Goal: Information Seeking & Learning: Find specific page/section

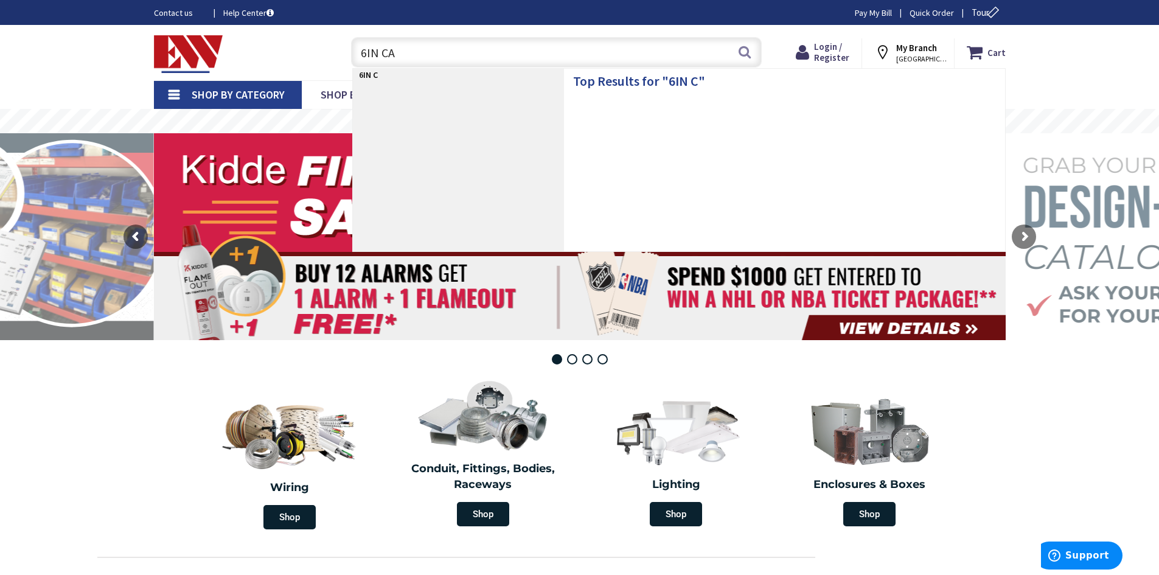
type input "6IN CAN"
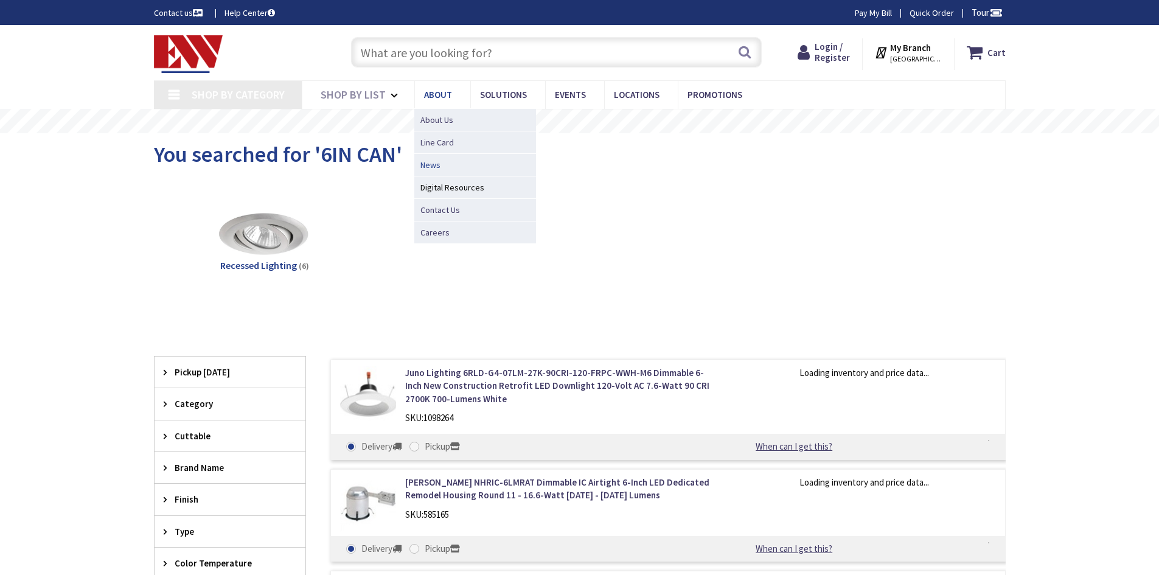
type input "[GEOGRAPHIC_DATA][STREET_ADDRESS][GEOGRAPHIC_DATA]"
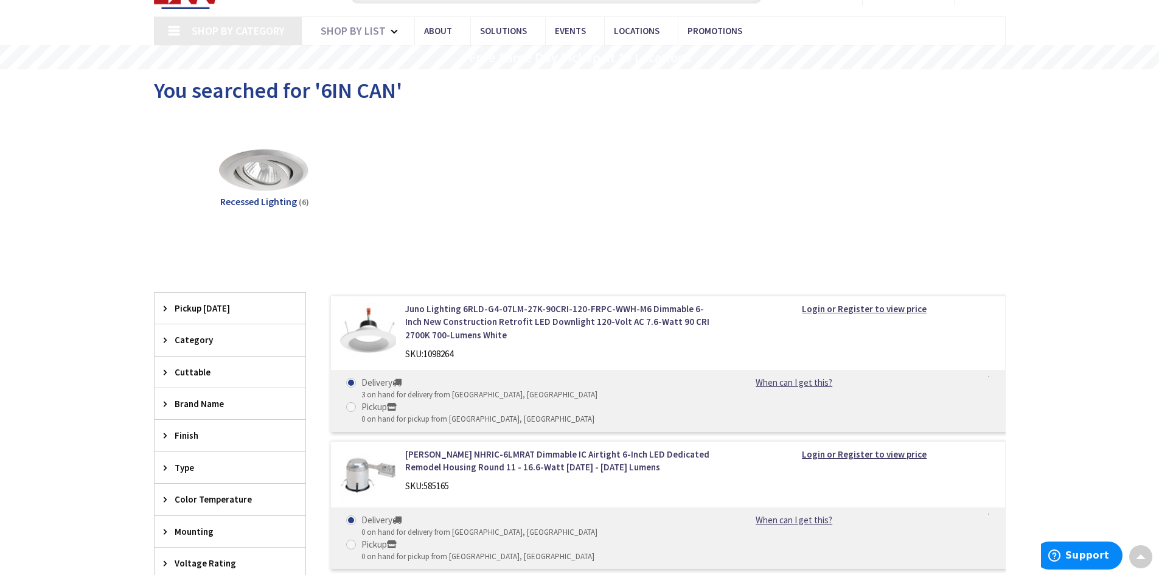
scroll to position [47, 0]
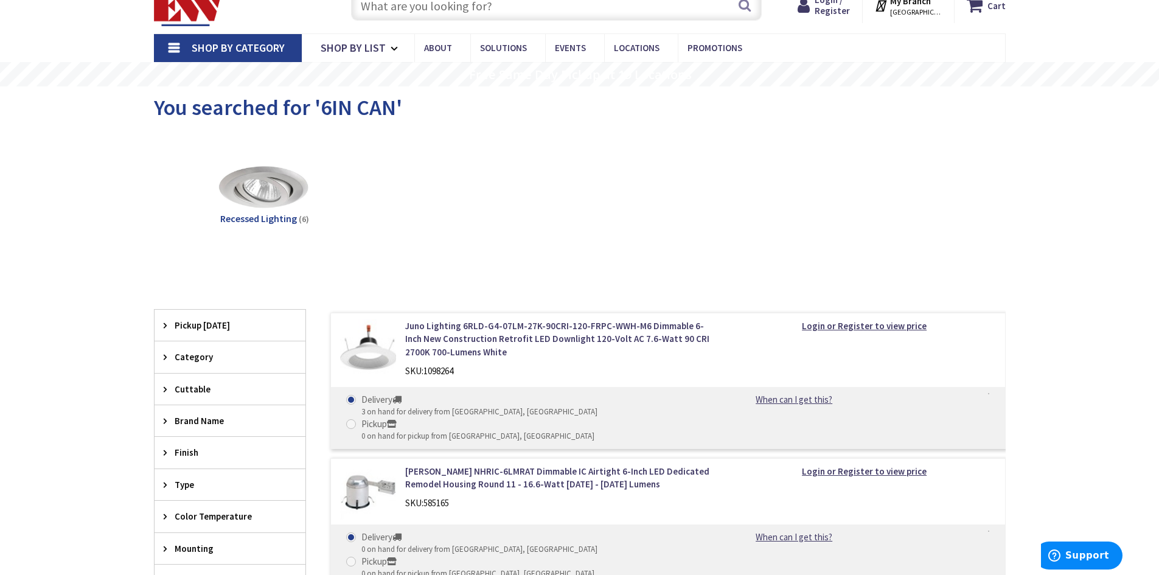
click at [167, 430] on div "Brand Name" at bounding box center [230, 420] width 151 height 31
click at [193, 506] on span "Halo" at bounding box center [230, 507] width 151 height 21
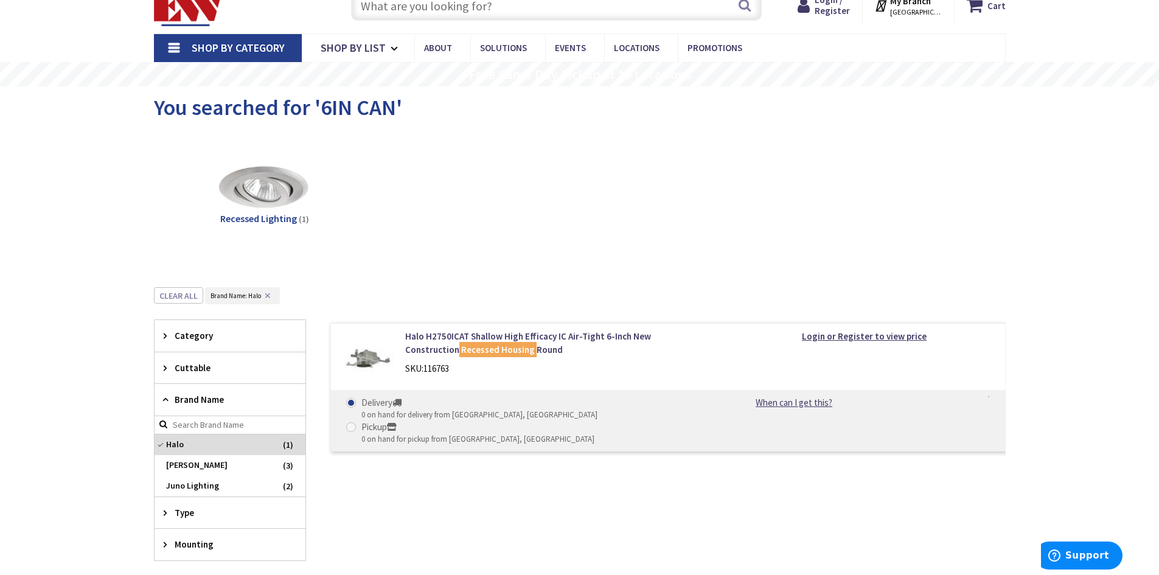
click at [492, 10] on input "text" at bounding box center [556, 5] width 411 height 30
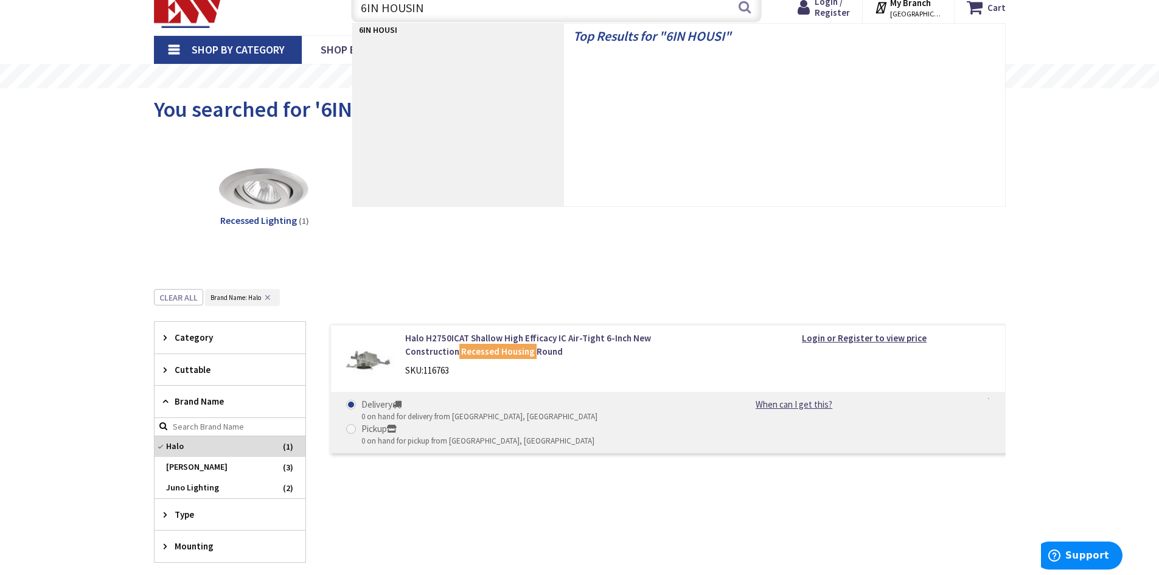
type input "6IN HOUSING"
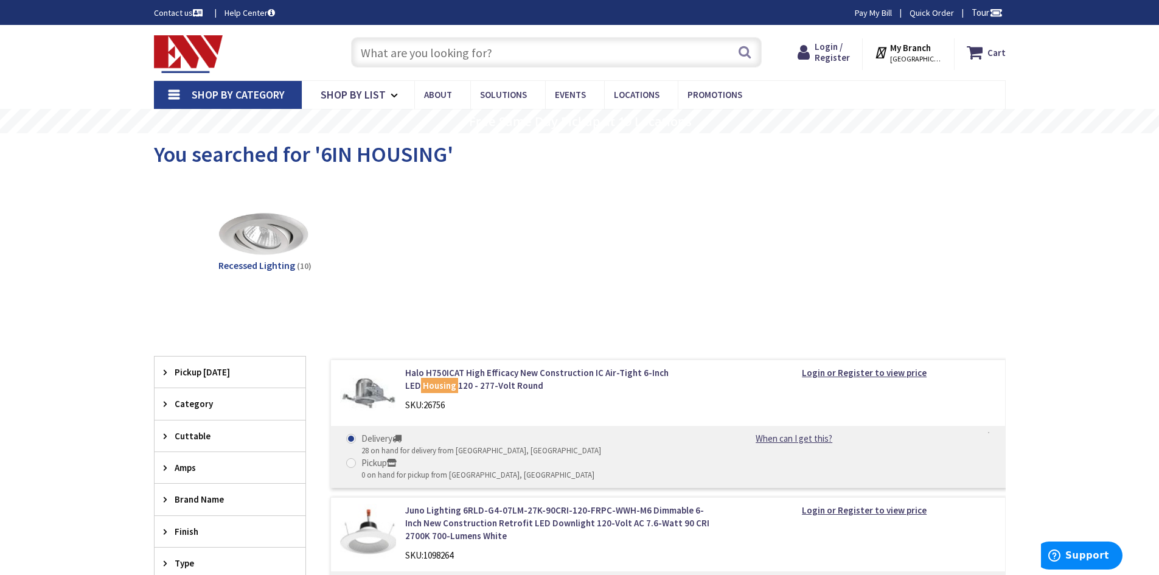
click at [451, 48] on input "text" at bounding box center [556, 52] width 411 height 30
type input "G"
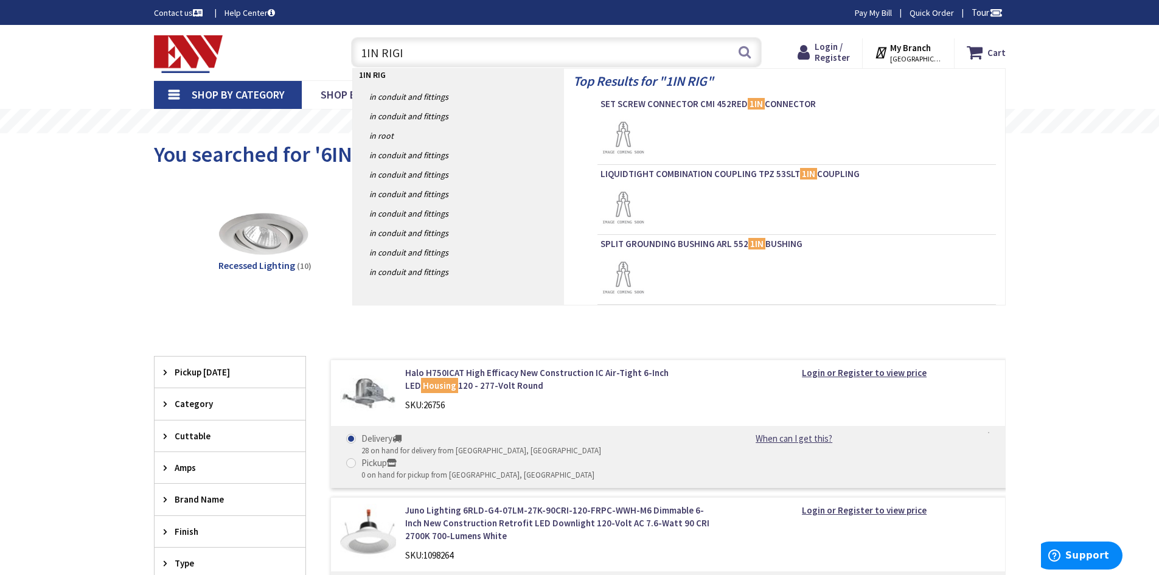
type input "1IN RIGID"
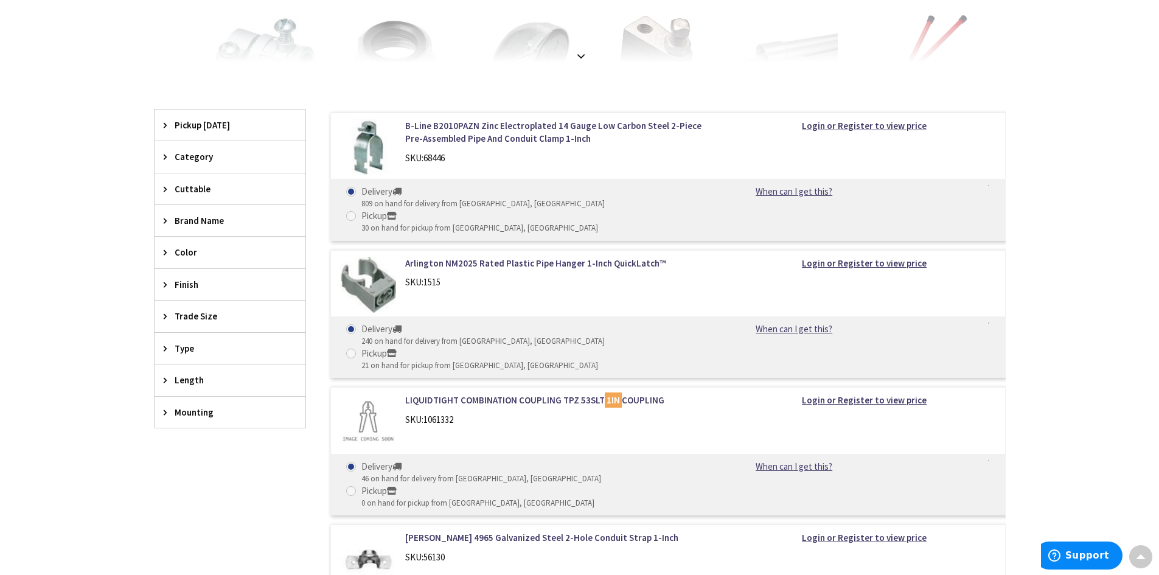
scroll to position [243, 0]
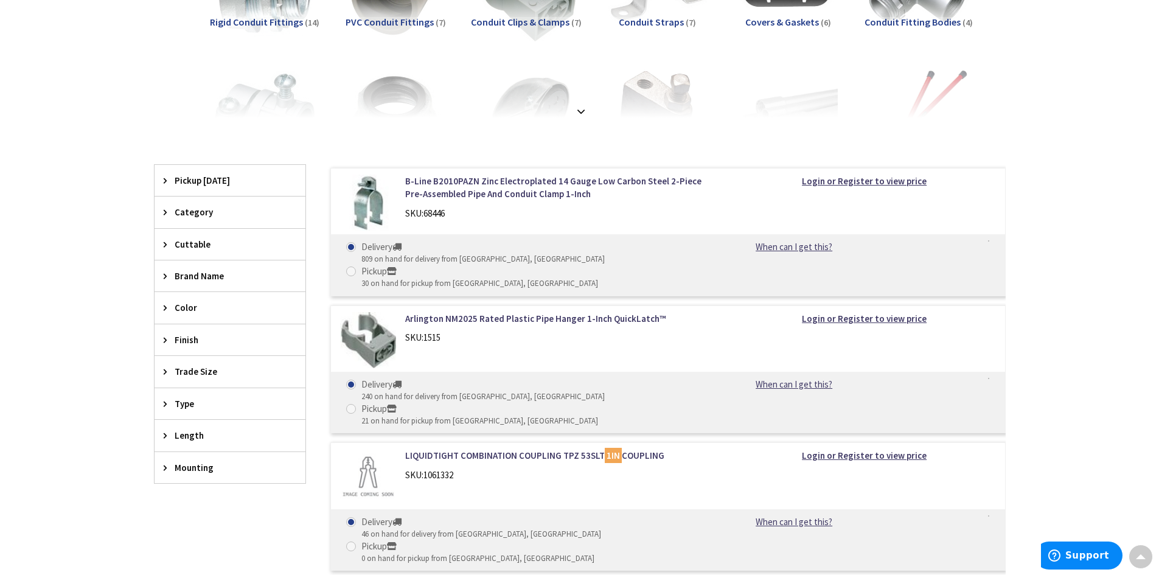
click at [169, 215] on icon at bounding box center [168, 212] width 9 height 9
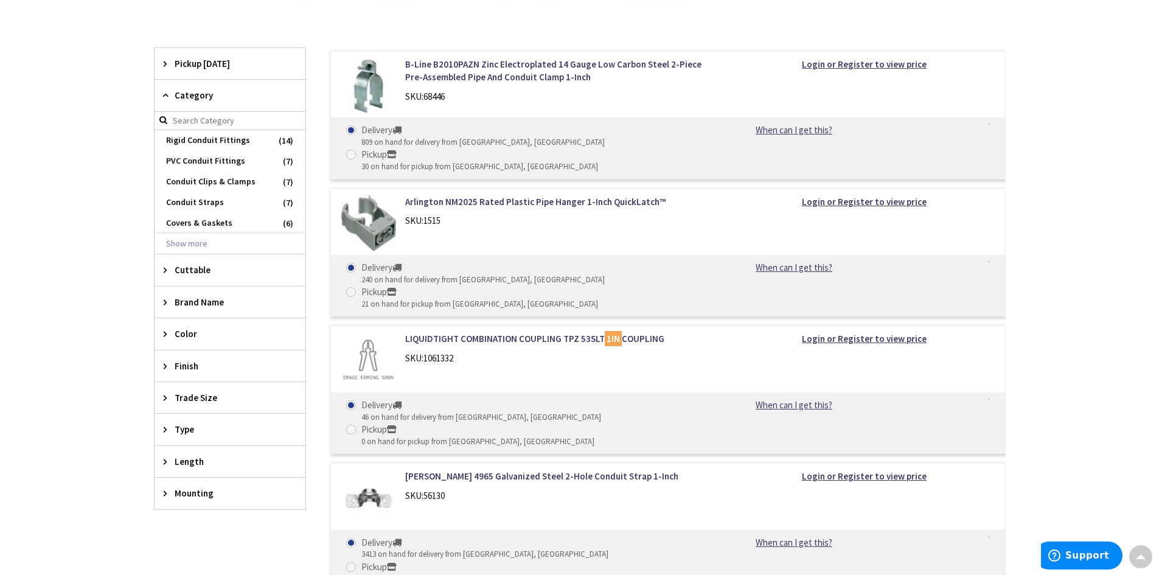
scroll to position [365, 0]
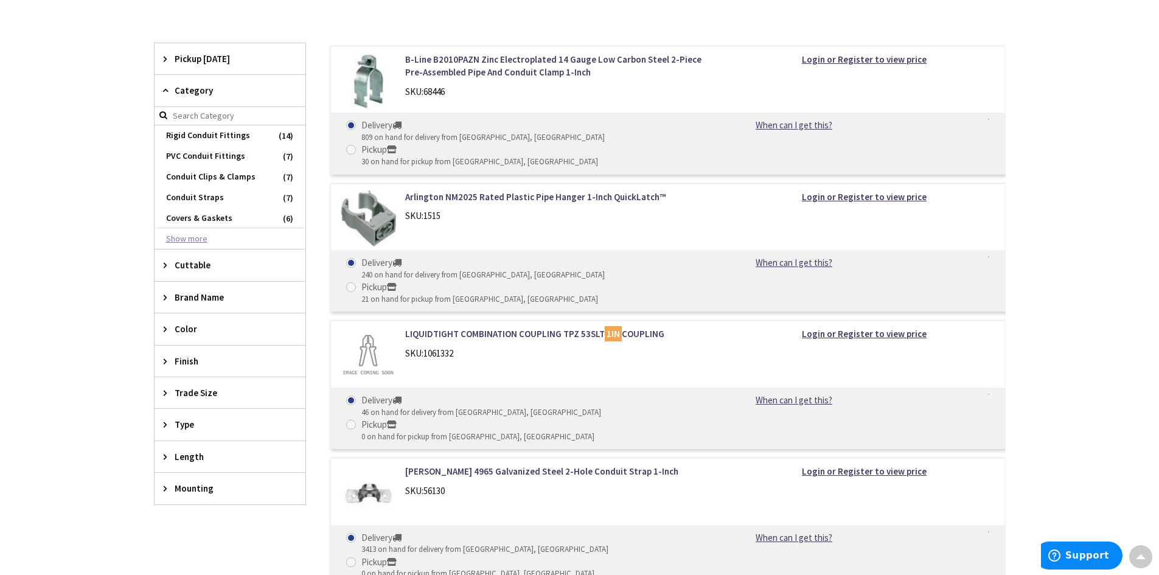
click at [217, 240] on button "Show more" at bounding box center [230, 239] width 151 height 21
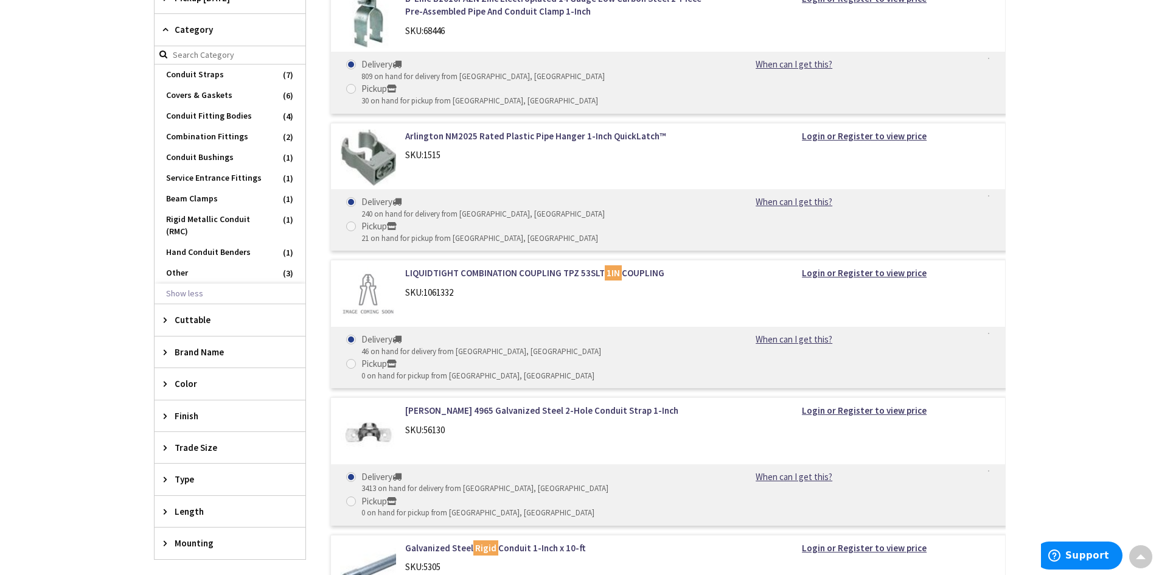
scroll to position [487, 0]
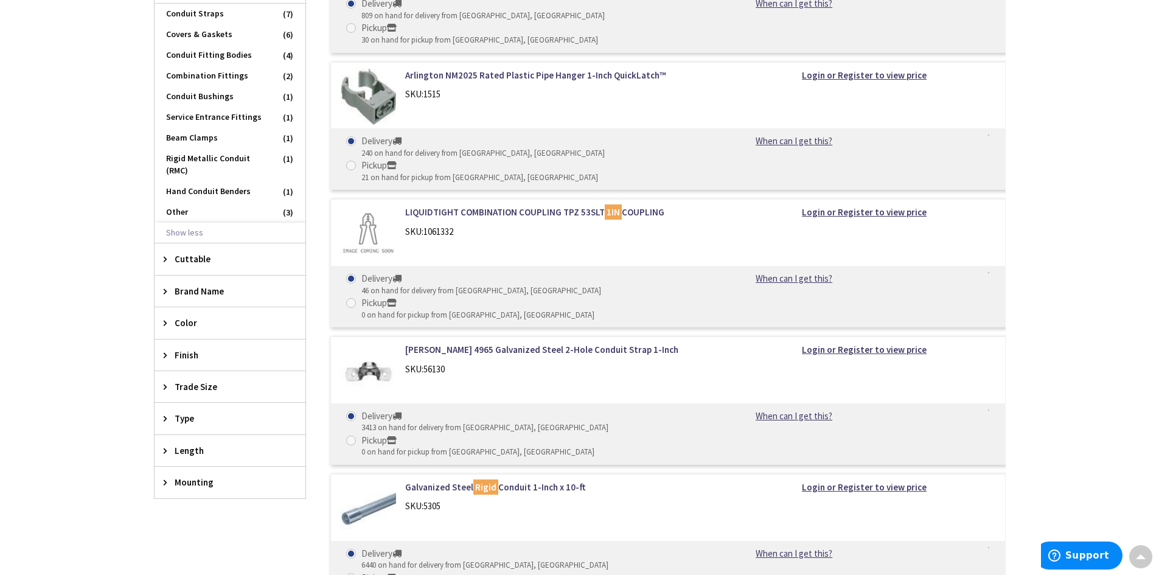
click at [164, 447] on icon at bounding box center [168, 450] width 9 height 9
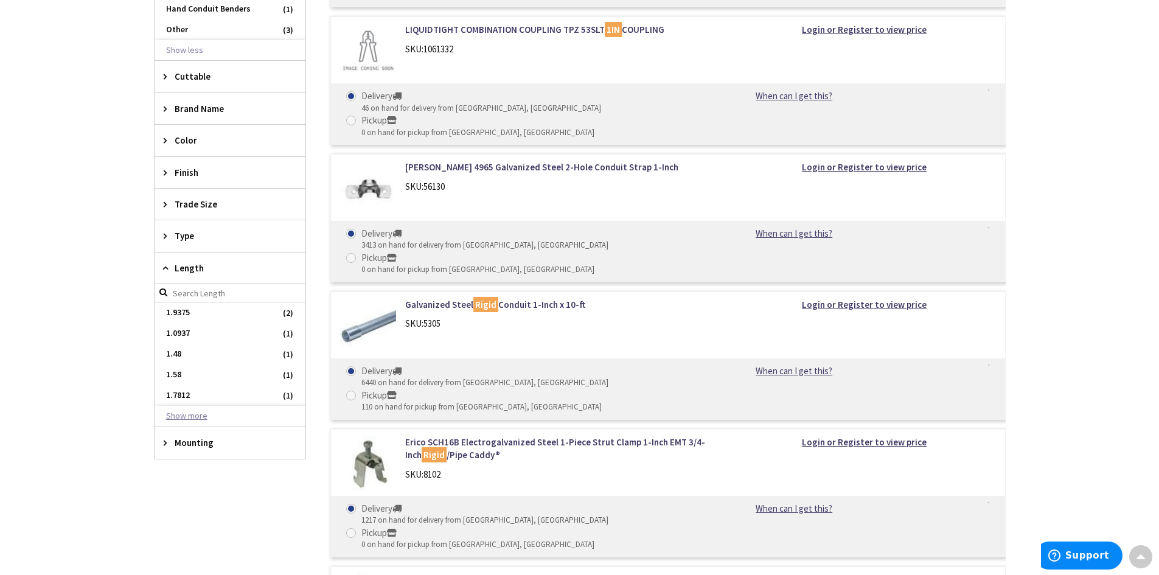
click at [210, 418] on button "Show more" at bounding box center [230, 416] width 151 height 21
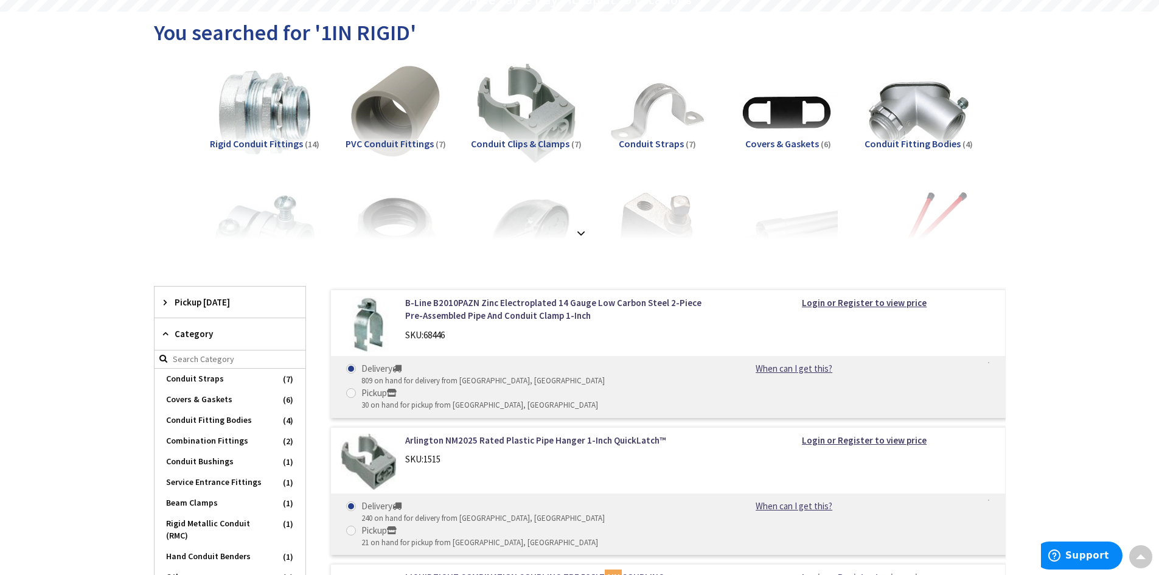
scroll to position [0, 0]
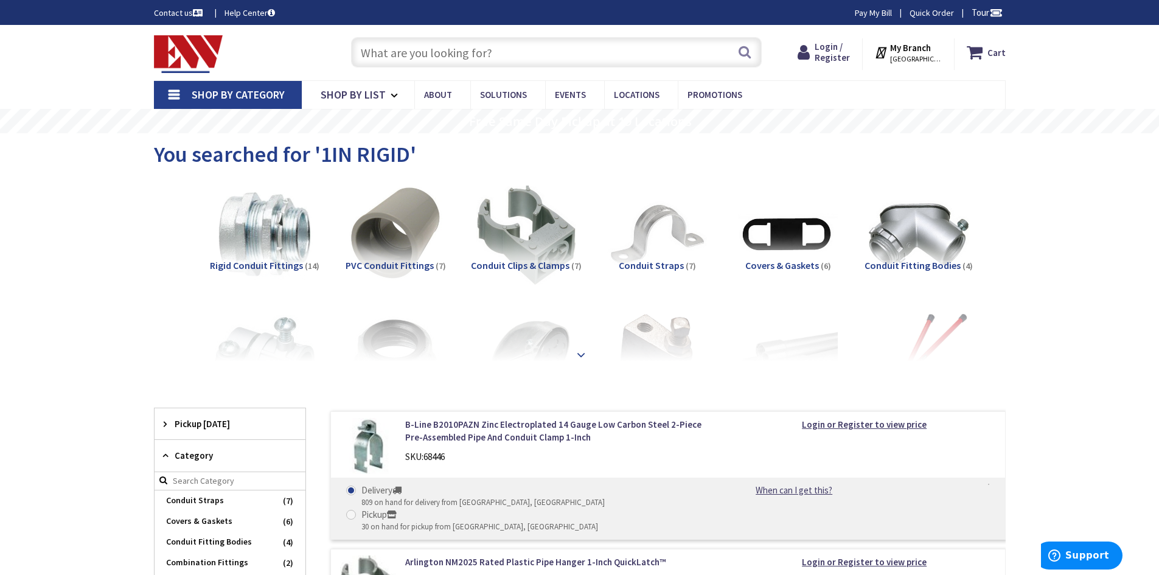
click at [577, 357] on strong at bounding box center [581, 354] width 15 height 13
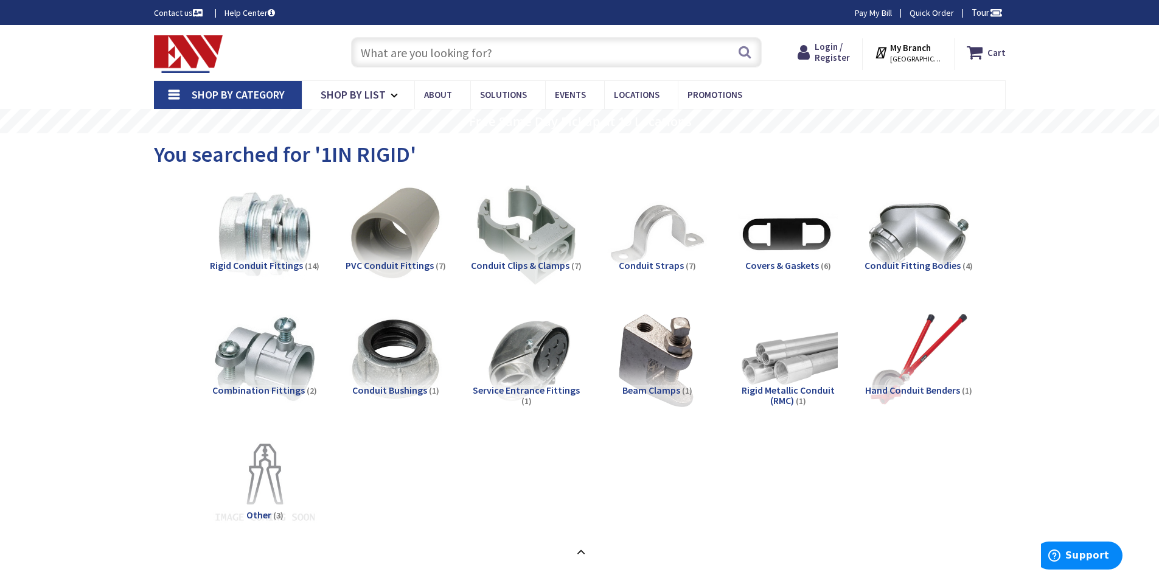
click at [283, 492] on img at bounding box center [264, 484] width 110 height 110
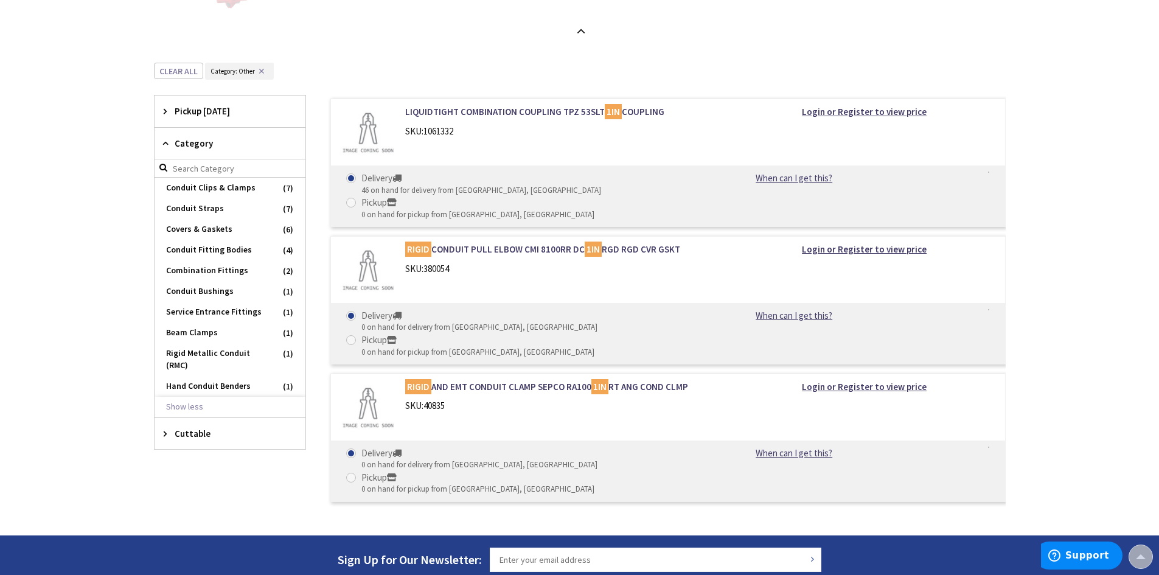
scroll to position [279, 0]
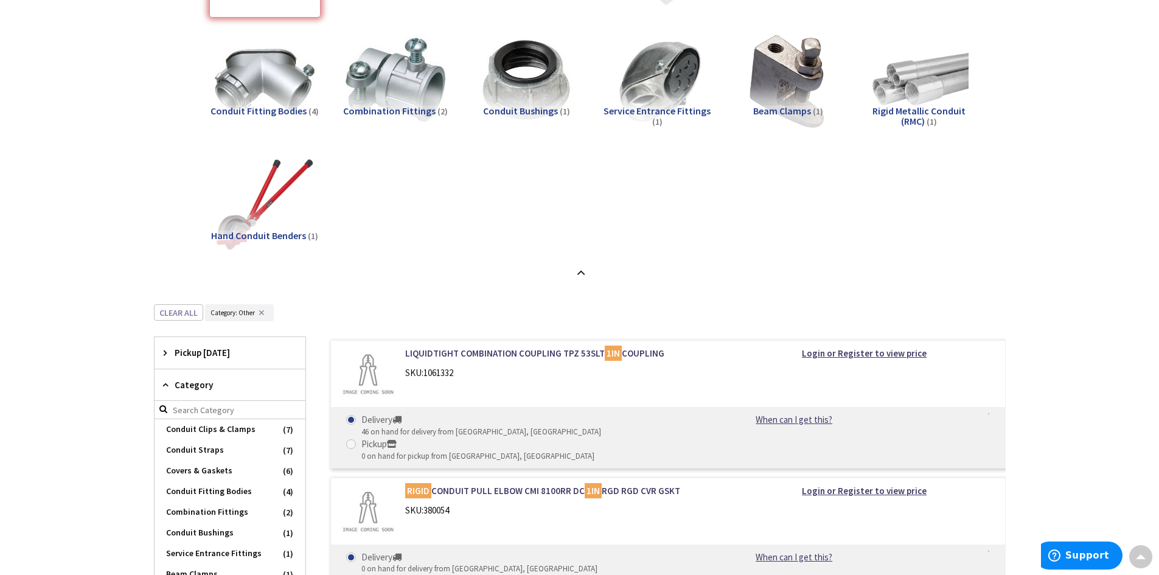
click at [262, 310] on button "✕" at bounding box center [261, 313] width 13 height 9
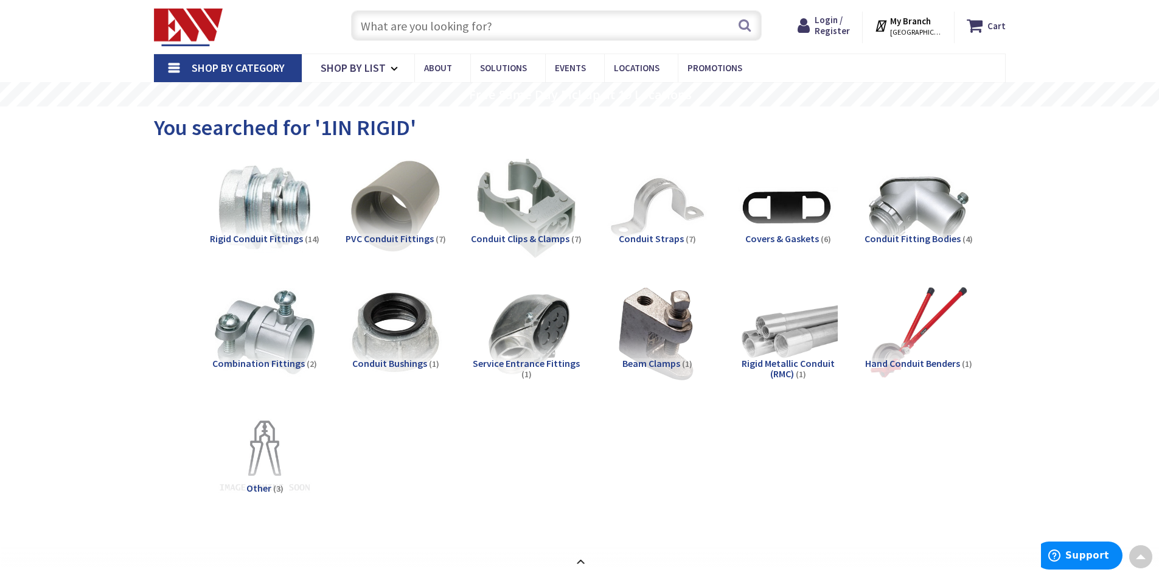
scroll to position [61, 0]
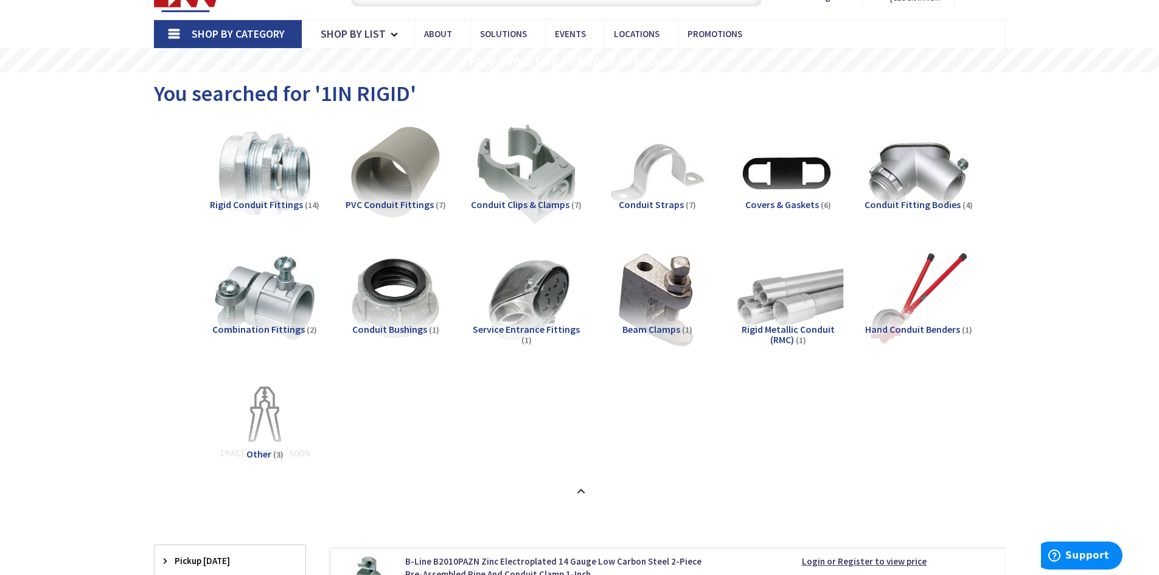
click at [780, 321] on img at bounding box center [788, 298] width 110 height 110
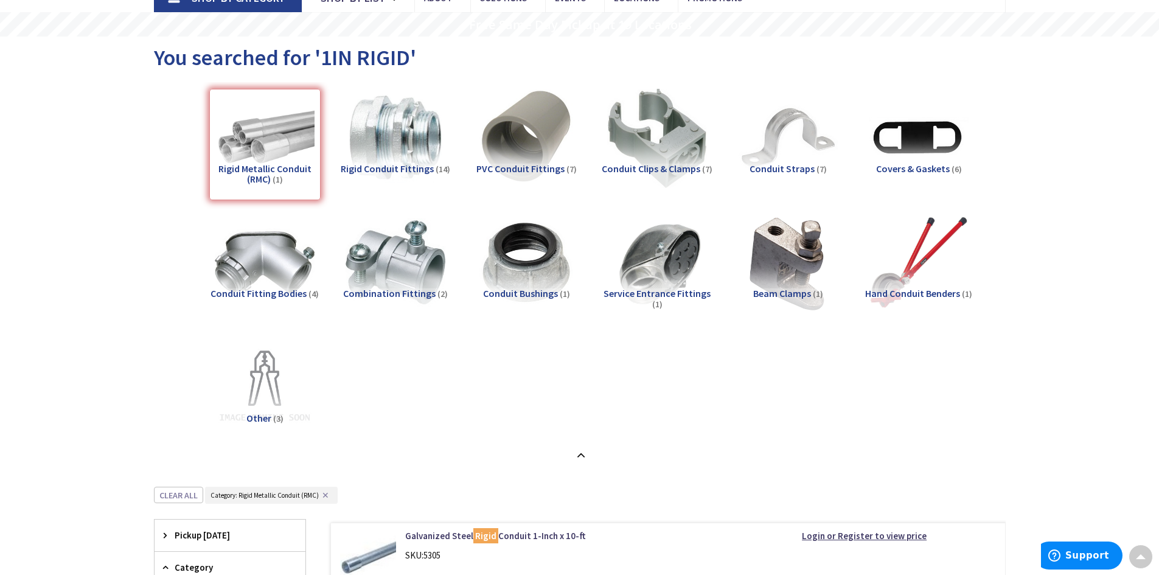
scroll to position [0, 0]
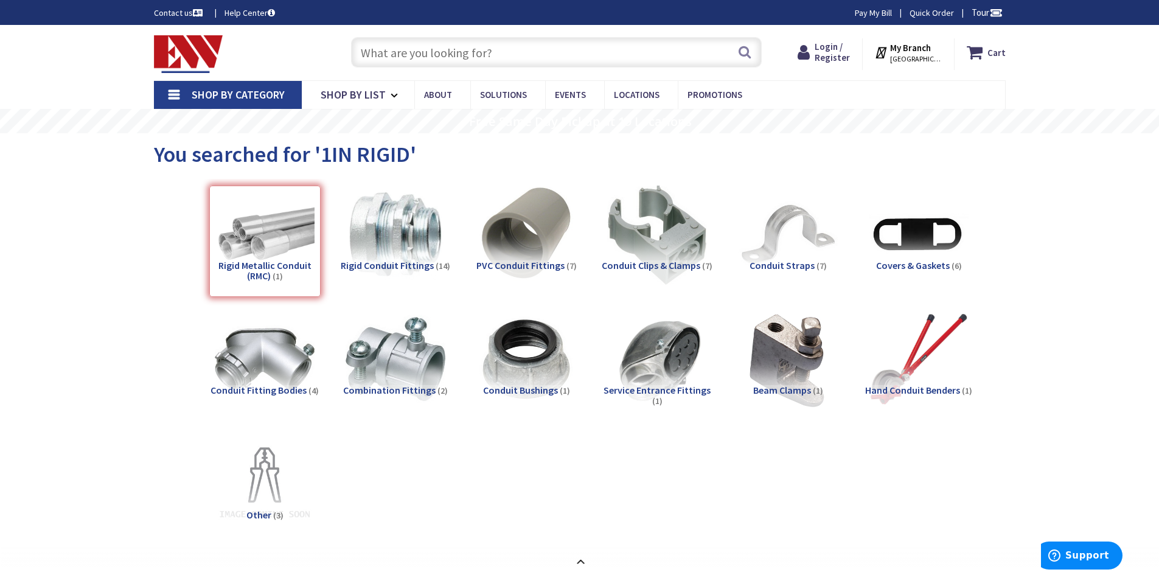
click at [186, 57] on img at bounding box center [188, 54] width 69 height 38
